Goal: Information Seeking & Learning: Learn about a topic

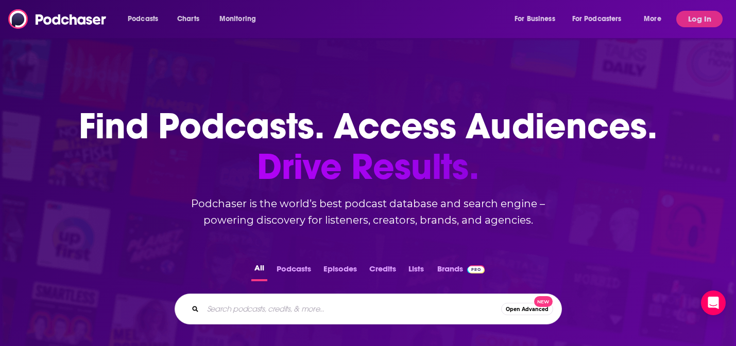
click at [235, 305] on input "Search podcasts, credits, & more..." at bounding box center [352, 309] width 298 height 16
paste input "ech Transformed: EM360Tech"
click at [209, 310] on input "ech Transformed: EM360Tech" at bounding box center [341, 309] width 277 height 16
type input "Tech Transformed: EM360Tech"
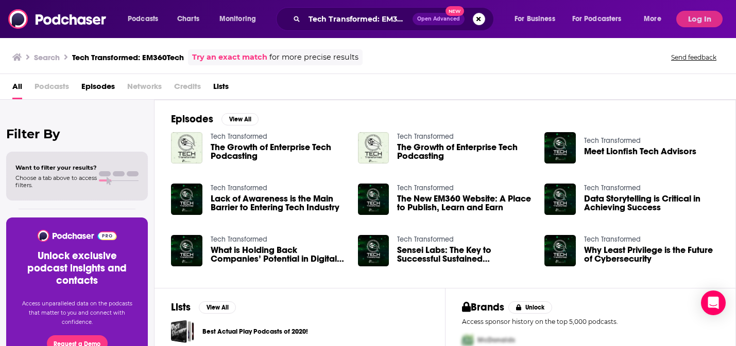
click at [279, 143] on span "The Growth of Enterprise Tech Podcasting" at bounding box center [278, 152] width 135 height 18
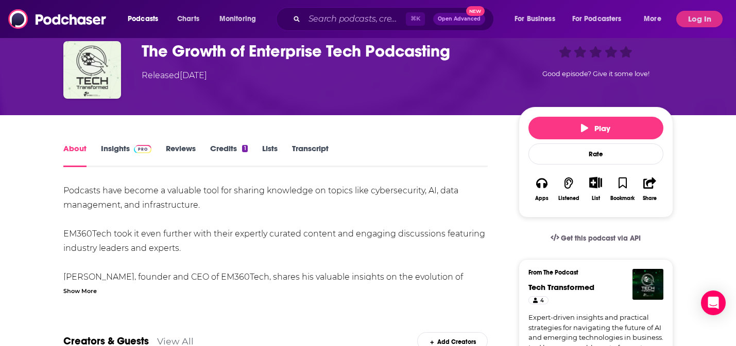
scroll to position [210, 0]
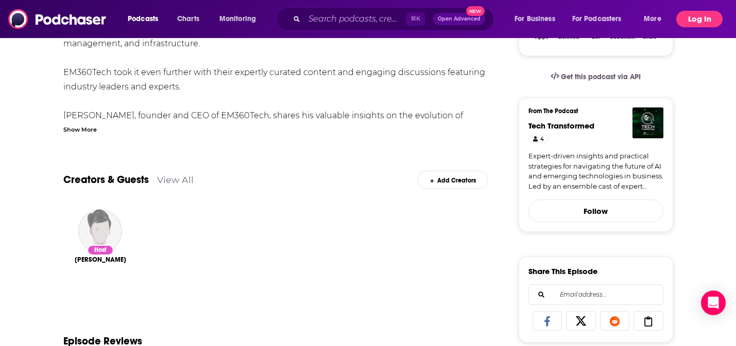
click at [700, 19] on button "Log In" at bounding box center [699, 19] width 46 height 16
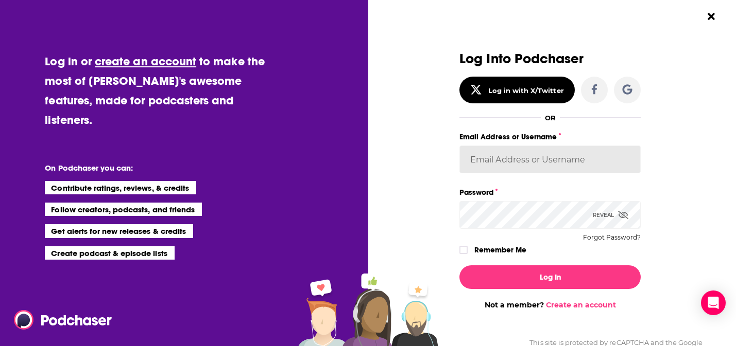
click at [497, 153] on input "Email Address or Username" at bounding box center [549, 160] width 181 height 28
click at [489, 164] on input "Email Address or Username" at bounding box center [549, 160] width 181 height 28
paste input "[PERSON_NAME][EMAIL_ADDRESS][DOMAIN_NAME]"
type input "[PERSON_NAME][EMAIL_ADDRESS][DOMAIN_NAME]"
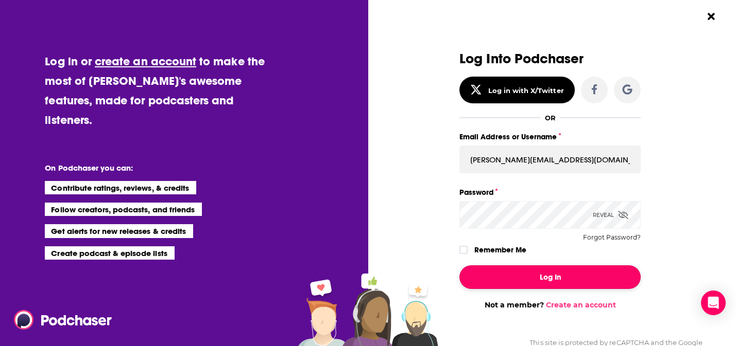
click at [507, 279] on button "Log In" at bounding box center [549, 278] width 181 height 24
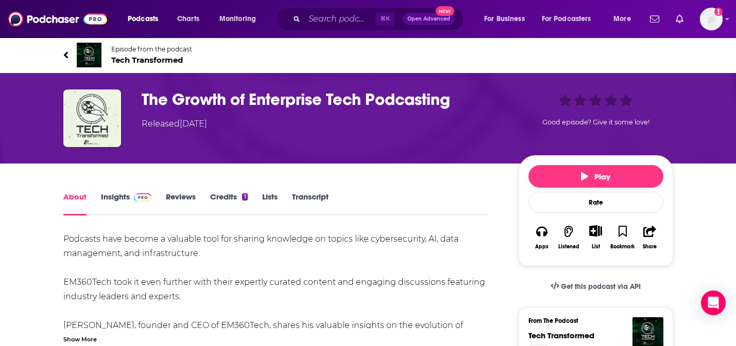
scroll to position [210, 0]
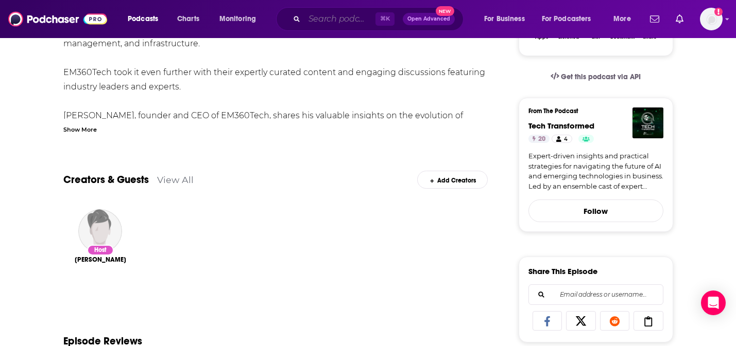
click at [323, 19] on input "Search podcasts, credits, & more..." at bounding box center [339, 19] width 71 height 16
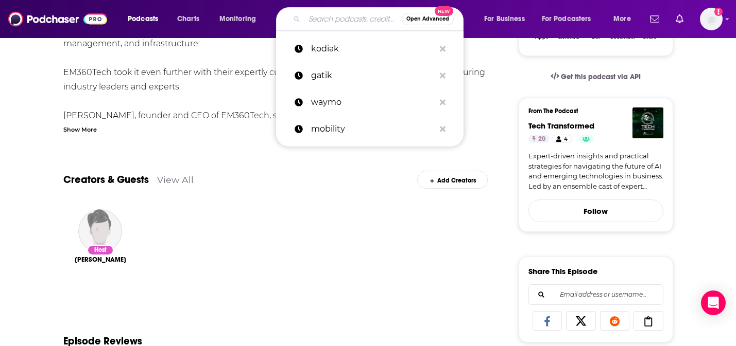
paste input "Tech Transformed: EM360Tech"
type input "Tech Transformed: EM360Tech"
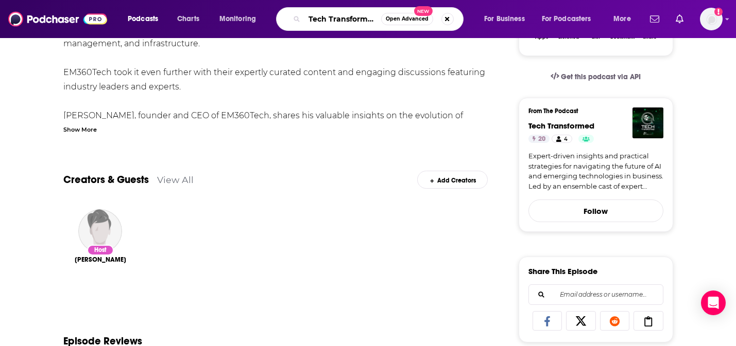
scroll to position [0, 48]
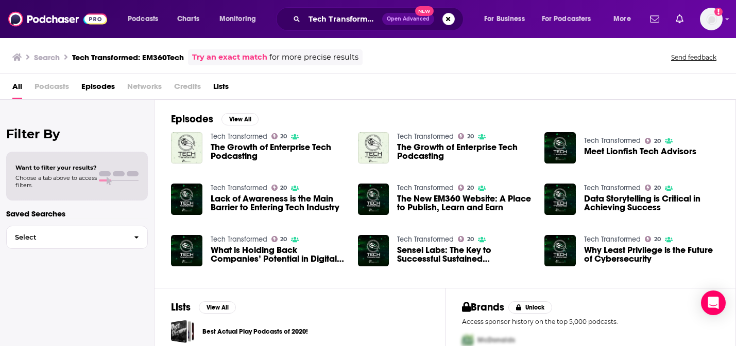
click at [239, 148] on span "The Growth of Enterprise Tech Podcasting" at bounding box center [278, 152] width 135 height 18
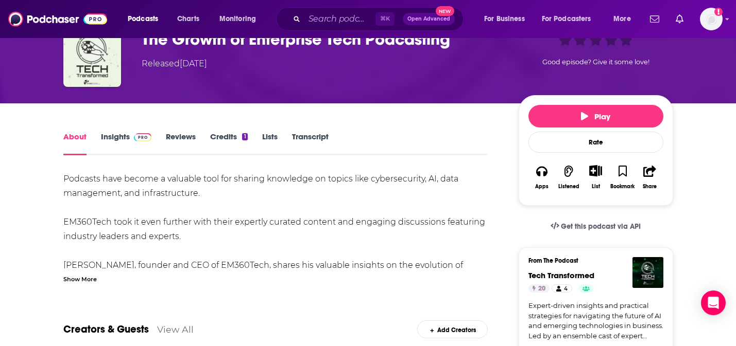
scroll to position [70, 0]
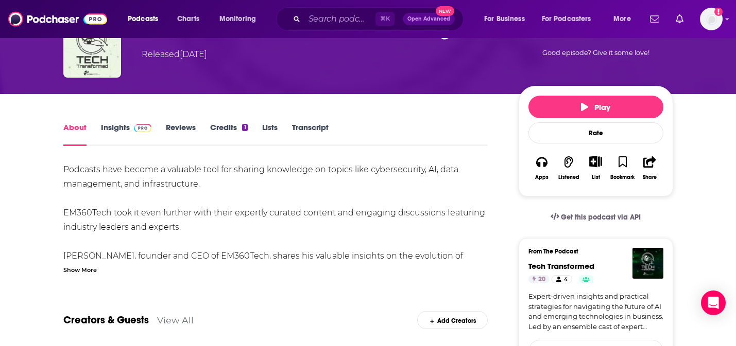
click at [117, 130] on link "Insights" at bounding box center [126, 135] width 51 height 24
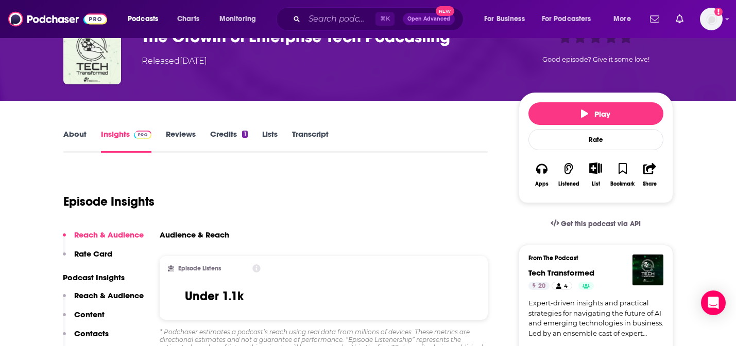
scroll to position [59, 0]
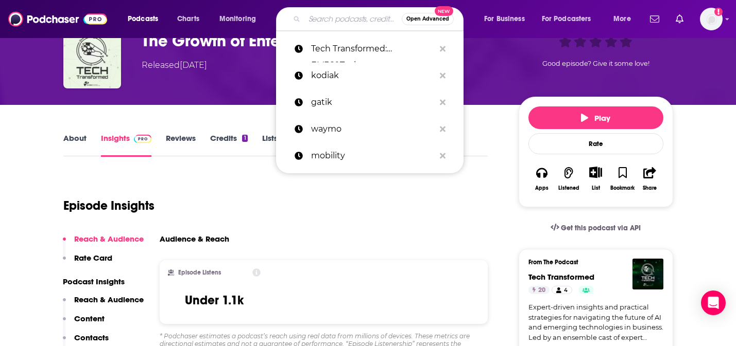
click at [332, 22] on input "Search podcasts, credits, & more..." at bounding box center [352, 19] width 97 height 16
paste input "Tech Transformed: EM360Tech"
type input "Tech Transformed: EM360Tech"
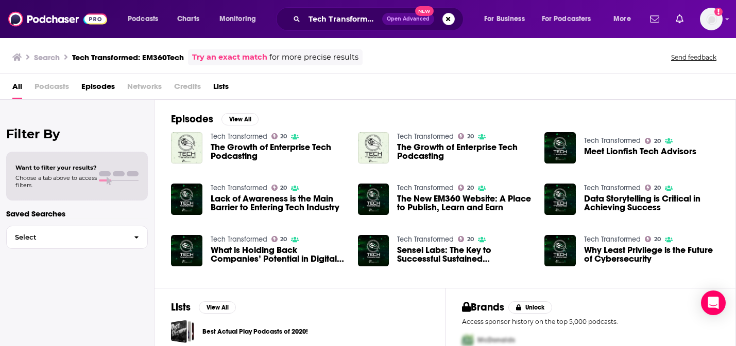
click at [412, 150] on span "The Growth of Enterprise Tech Podcasting" at bounding box center [464, 152] width 135 height 18
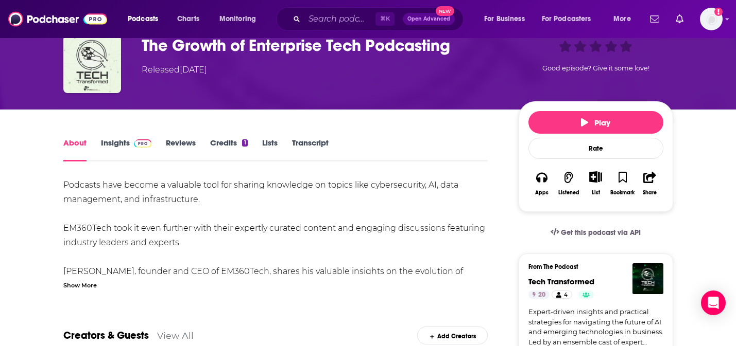
scroll to position [55, 0]
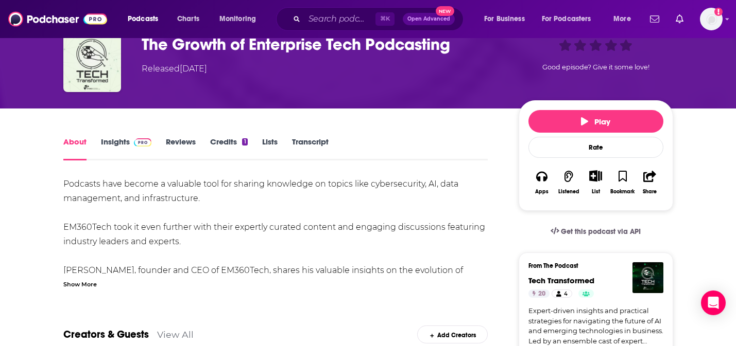
click at [113, 141] on link "Insights" at bounding box center [126, 149] width 51 height 24
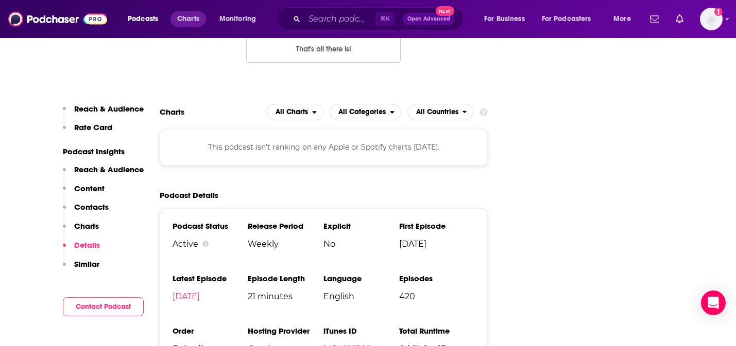
scroll to position [1372, 0]
